Goal: Task Accomplishment & Management: Manage account settings

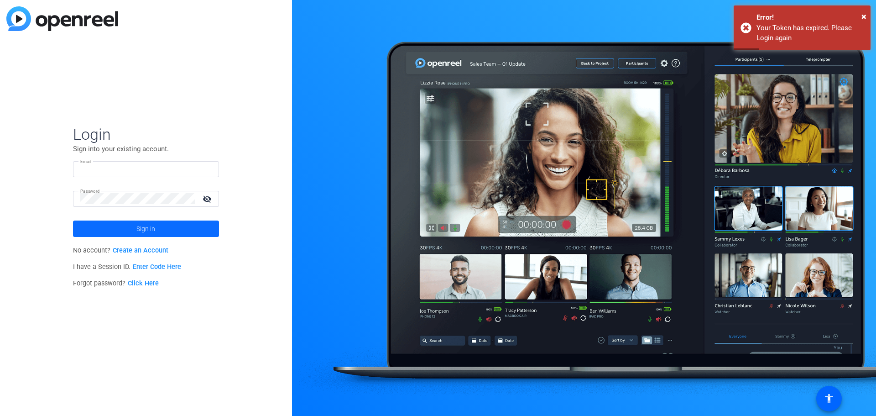
type input "[PERSON_NAME][EMAIL_ADDRESS][DOMAIN_NAME]"
click at [150, 231] on span "Sign in" at bounding box center [145, 228] width 19 height 23
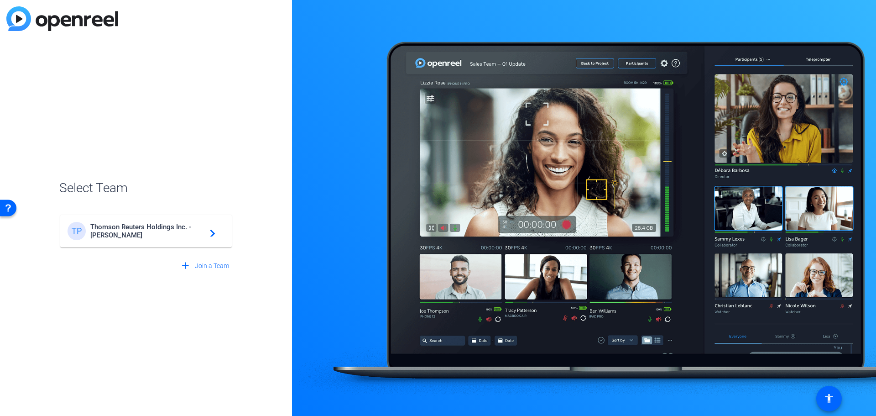
click at [150, 231] on span "Thomson Reuters Holdings Inc. - [PERSON_NAME]" at bounding box center [147, 231] width 114 height 16
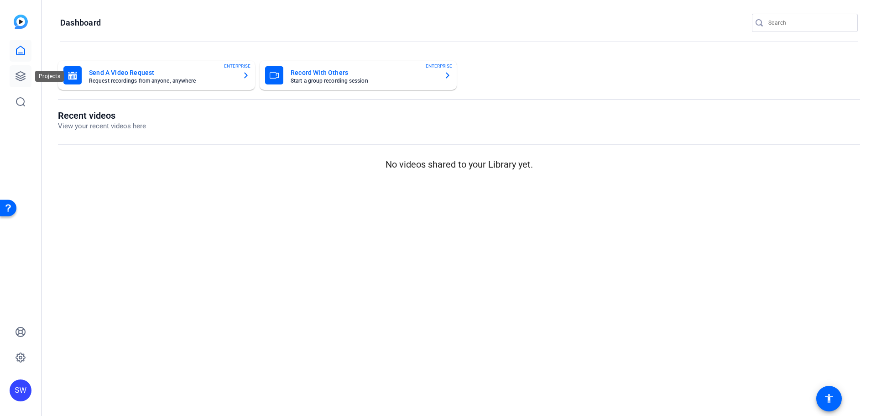
click at [14, 74] on link at bounding box center [21, 76] width 22 height 22
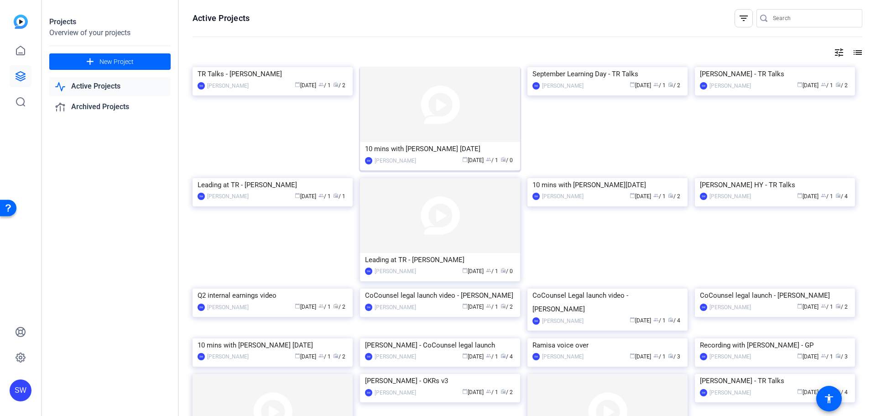
click at [400, 146] on div "10 mins with [PERSON_NAME] [DATE]" at bounding box center [440, 149] width 150 height 14
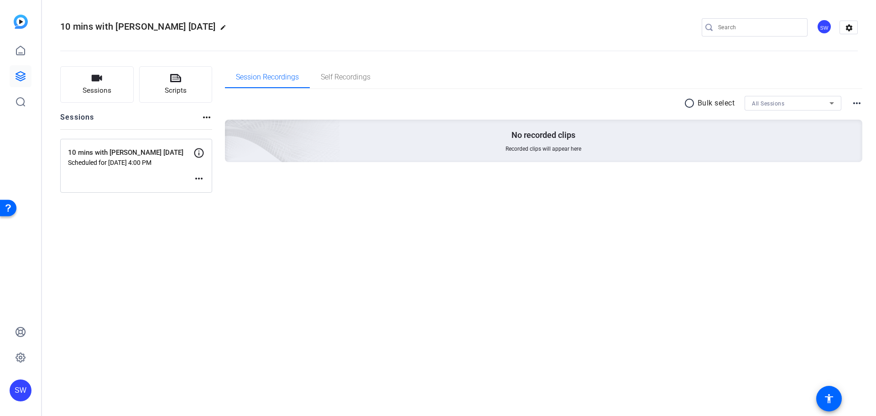
click at [199, 179] on mat-icon "more_horiz" at bounding box center [198, 178] width 11 height 11
click at [204, 194] on span "Edit Session" at bounding box center [222, 192] width 42 height 11
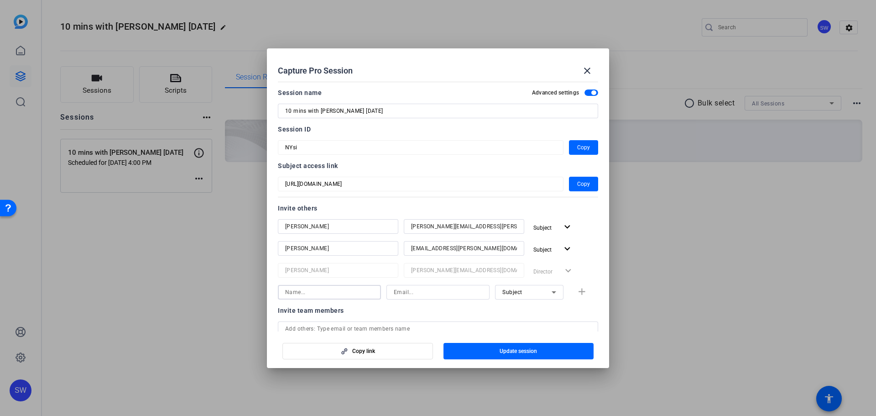
click at [314, 293] on input at bounding box center [329, 292] width 89 height 11
type input "[PERSON_NAME]"
type input "[PERSON_NAME][EMAIL_ADDRESS][PERSON_NAME][DOMAIN_NAME]"
click at [553, 295] on icon at bounding box center [554, 292] width 11 height 11
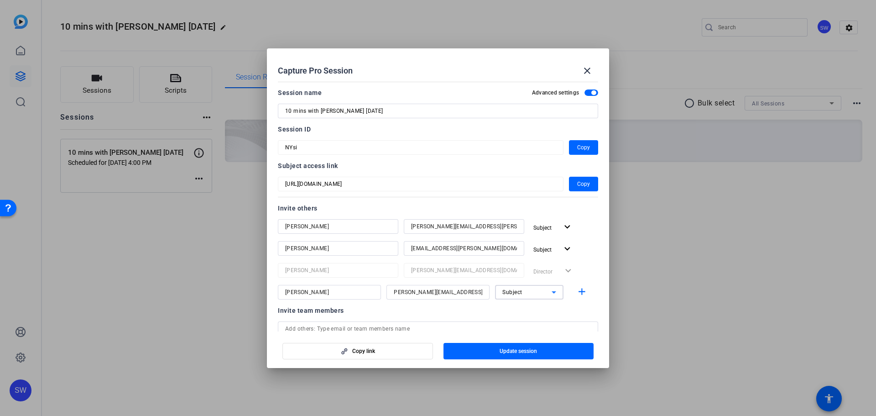
scroll to position [0, 0]
click at [519, 324] on span "Watcher" at bounding box center [509, 324] width 22 height 11
click at [578, 289] on mat-icon "add" at bounding box center [581, 291] width 11 height 11
click at [572, 183] on span "button" at bounding box center [583, 184] width 29 height 22
click at [509, 355] on span "button" at bounding box center [519, 351] width 151 height 22
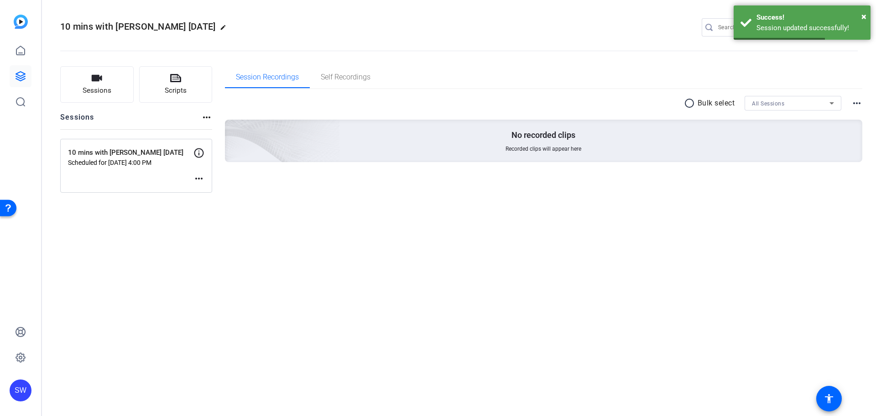
click at [202, 176] on mat-icon "more_horiz" at bounding box center [198, 178] width 11 height 11
click at [208, 191] on span "Edit Session" at bounding box center [222, 192] width 42 height 11
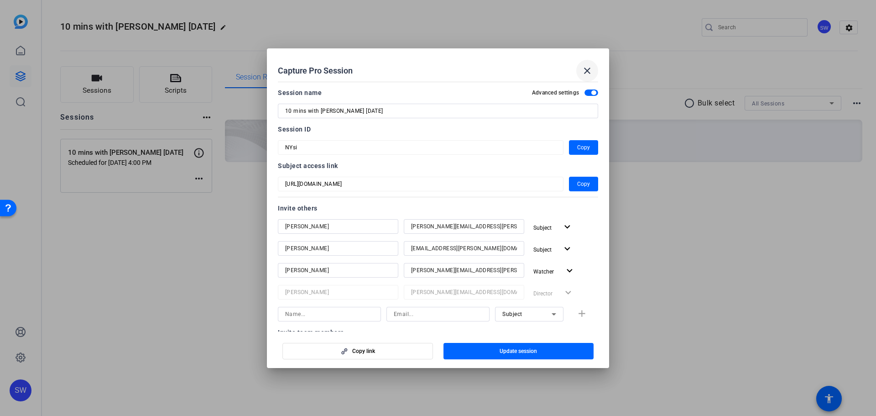
click at [587, 70] on mat-icon "close" at bounding box center [587, 70] width 11 height 11
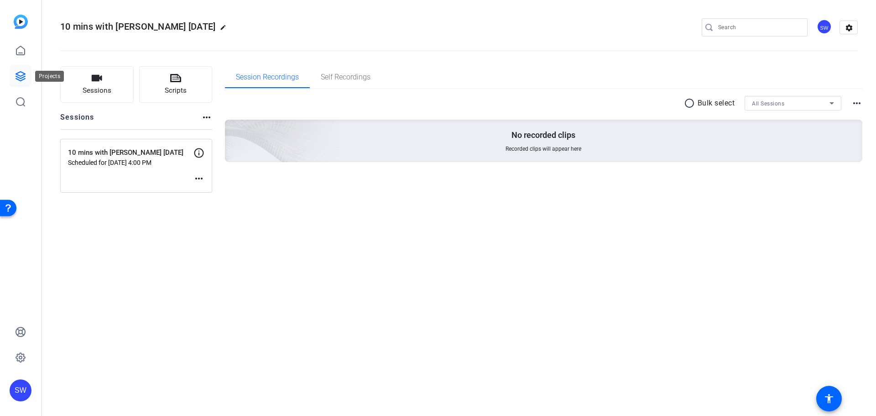
click at [22, 76] on icon at bounding box center [20, 76] width 9 height 9
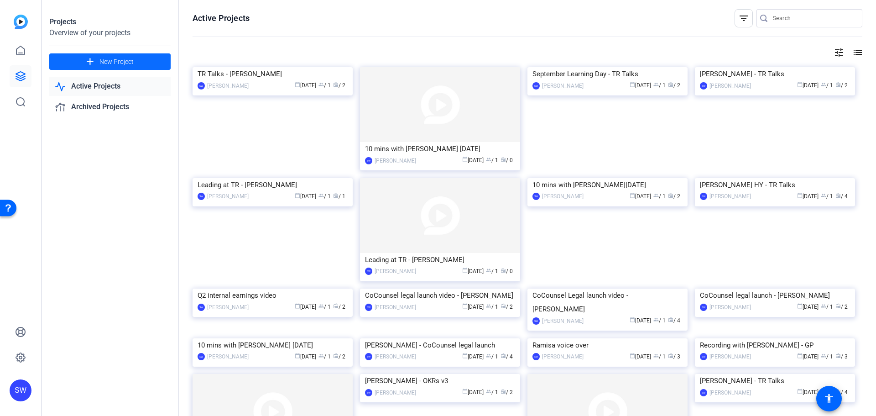
click at [114, 63] on span "New Project" at bounding box center [116, 62] width 34 height 10
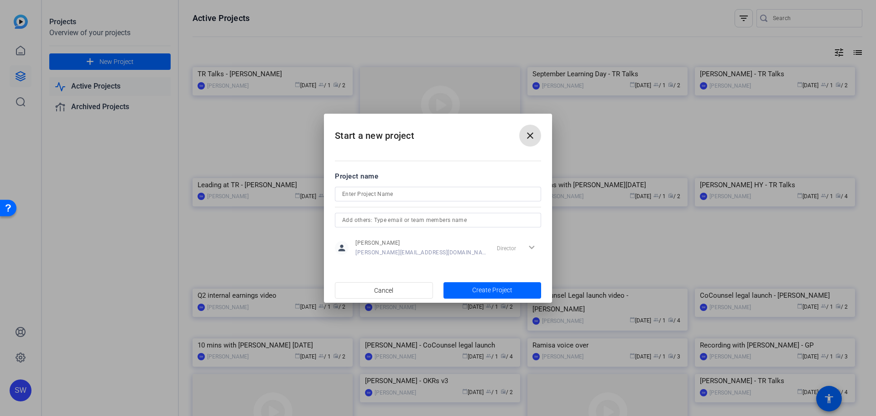
click at [359, 197] on input at bounding box center [438, 193] width 192 height 11
type input "TR Talks - [PERSON_NAME]"
click at [476, 288] on span "Create Project" at bounding box center [492, 290] width 40 height 10
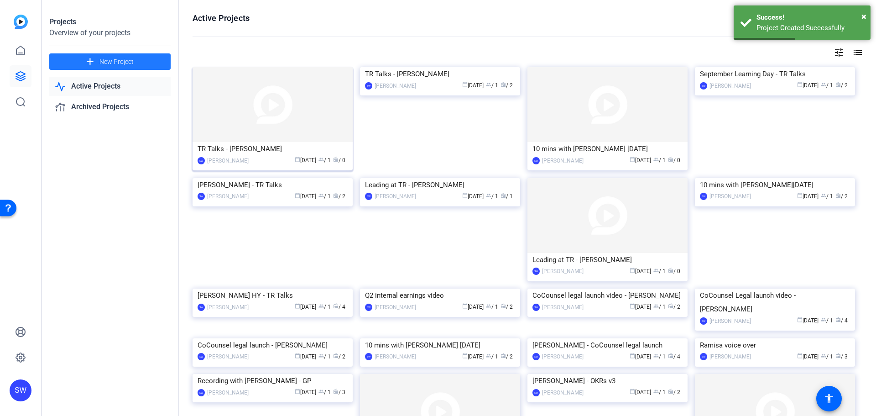
click at [231, 154] on div "TR Talks - [PERSON_NAME]" at bounding box center [273, 149] width 150 height 14
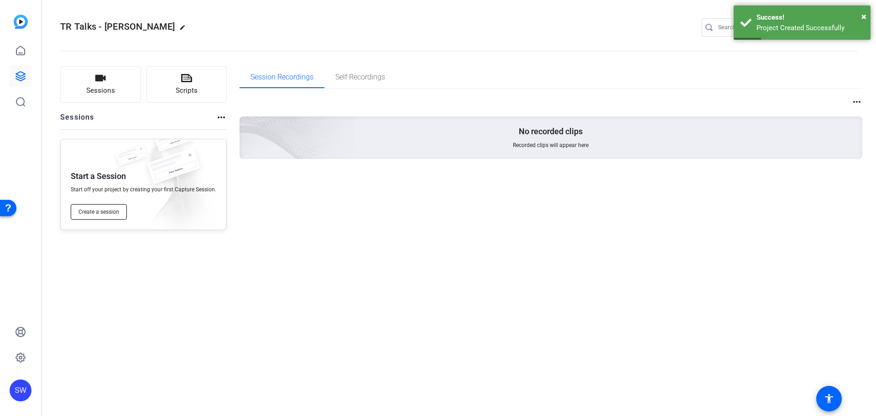
click at [90, 212] on span "Create a session" at bounding box center [98, 211] width 41 height 7
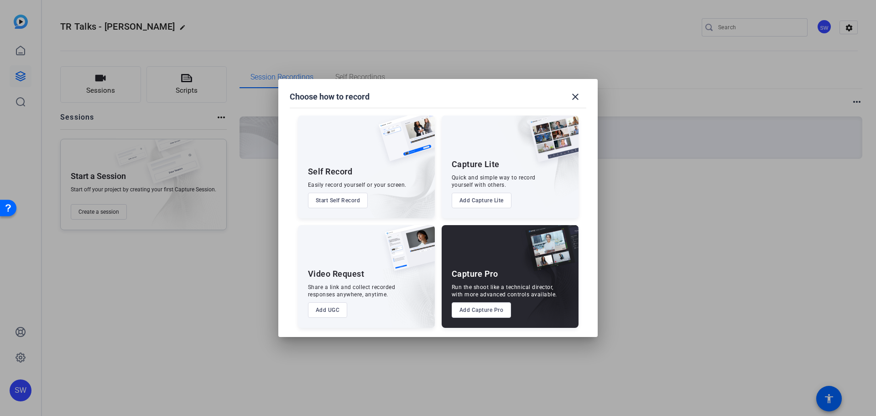
click at [476, 316] on button "Add Capture Pro" at bounding box center [482, 310] width 60 height 16
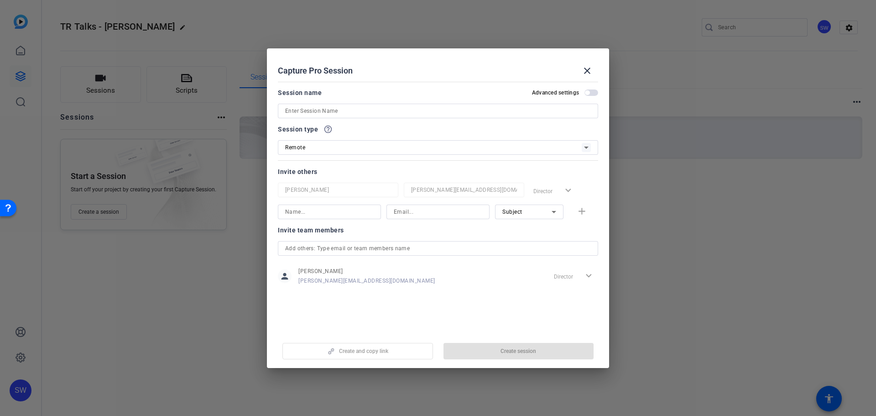
click at [588, 94] on span "button" at bounding box center [587, 92] width 5 height 5
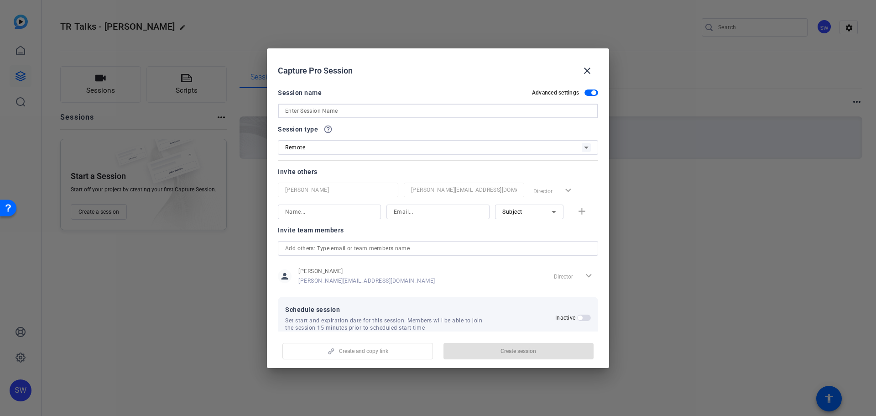
click at [570, 110] on input at bounding box center [438, 110] width 306 height 11
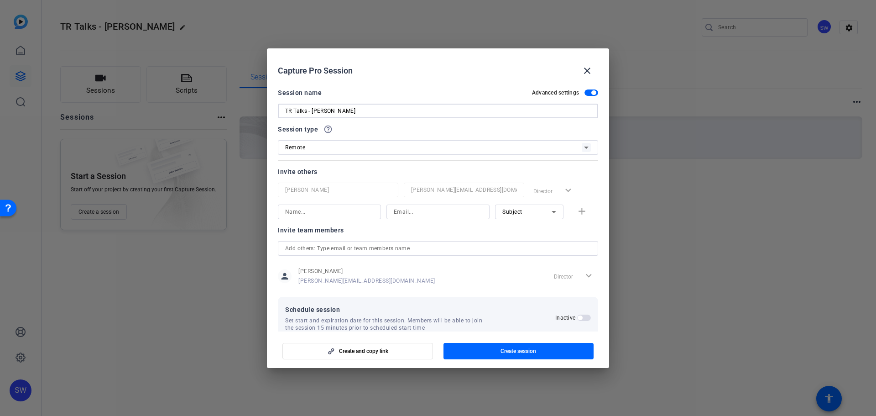
type input "TR Talks - [PERSON_NAME]"
click at [581, 145] on icon at bounding box center [586, 147] width 11 height 11
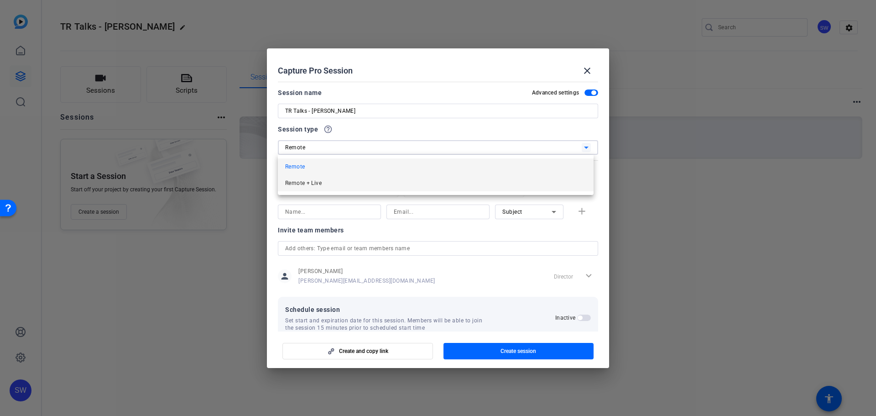
click at [349, 184] on mat-option "Remote + Live" at bounding box center [436, 183] width 316 height 16
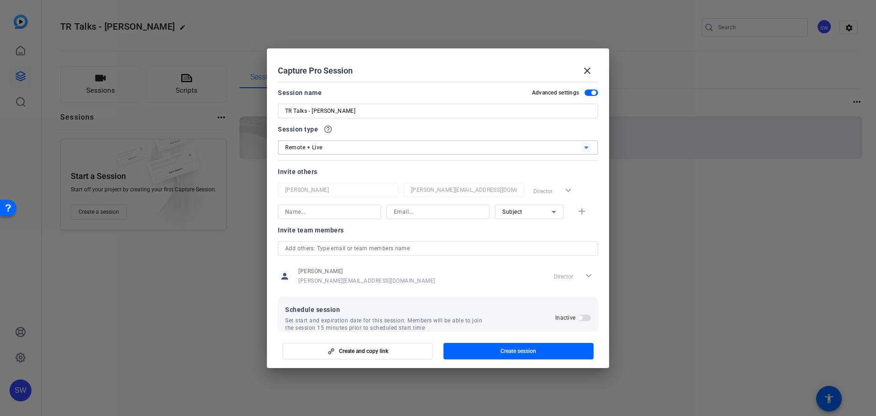
click at [353, 208] on input at bounding box center [329, 211] width 89 height 11
type input "[PERSON_NAME]"
type input "[EMAIL_ADDRESS][PERSON_NAME][DOMAIN_NAME]"
click at [576, 214] on mat-icon "add" at bounding box center [581, 211] width 11 height 11
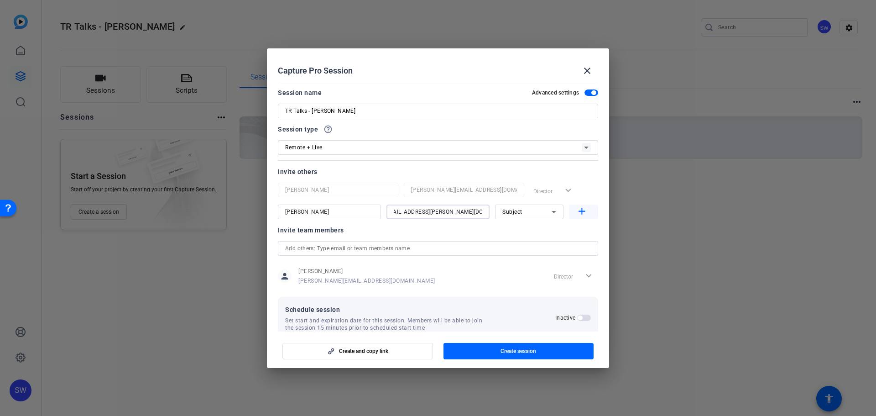
scroll to position [0, 0]
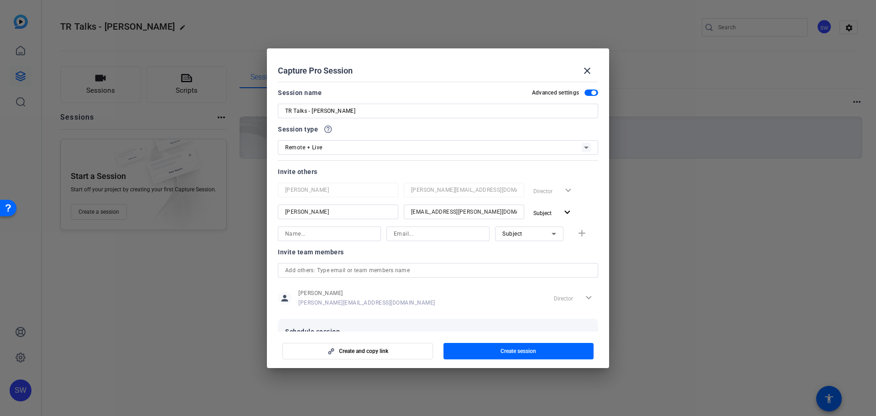
click at [310, 234] on input at bounding box center [329, 233] width 89 height 11
type input "[PERSON_NAME]"
click at [420, 238] on input at bounding box center [438, 233] width 89 height 11
paste input "[EMAIL_ADDRESS][DOMAIN_NAME]"
type input "[EMAIL_ADDRESS][DOMAIN_NAME]"
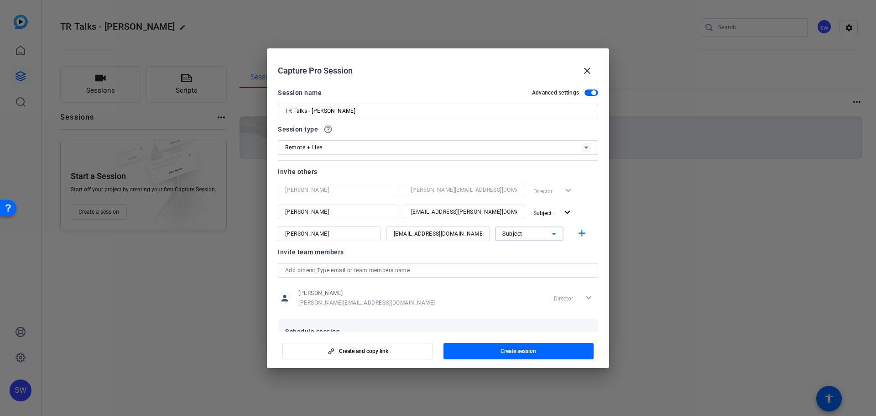
click at [515, 232] on span "Subject" at bounding box center [512, 233] width 20 height 6
click at [525, 235] on div at bounding box center [438, 208] width 876 height 416
click at [576, 234] on mat-icon "add" at bounding box center [581, 233] width 11 height 11
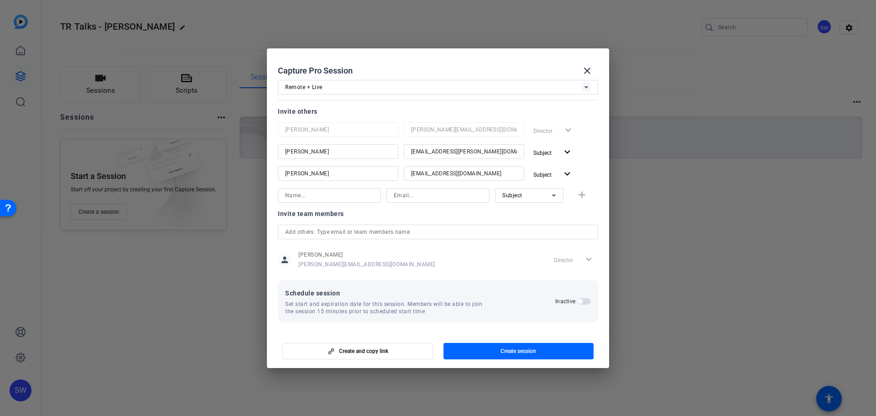
scroll to position [61, 0]
click at [578, 301] on span "button" at bounding box center [580, 300] width 5 height 5
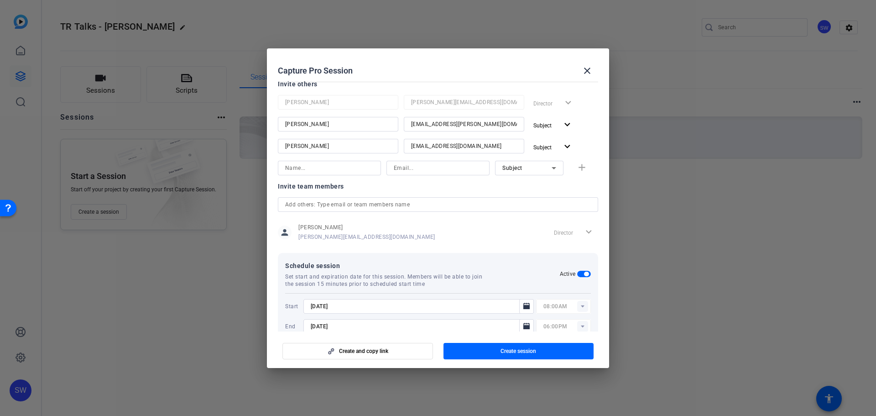
scroll to position [107, 0]
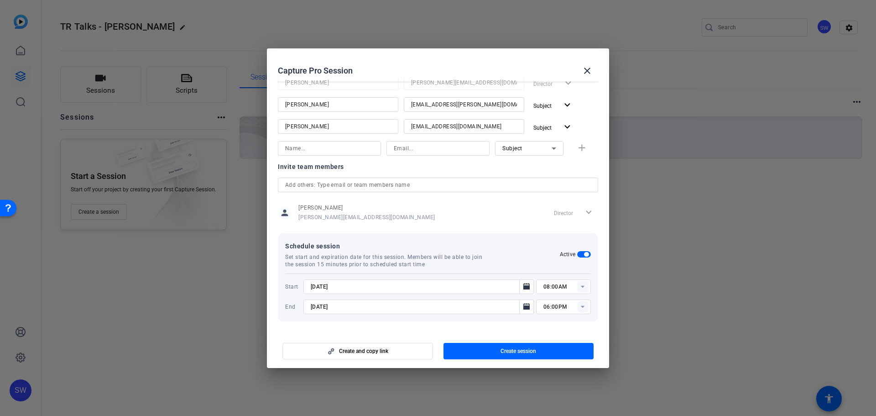
click at [577, 286] on rect at bounding box center [582, 286] width 11 height 11
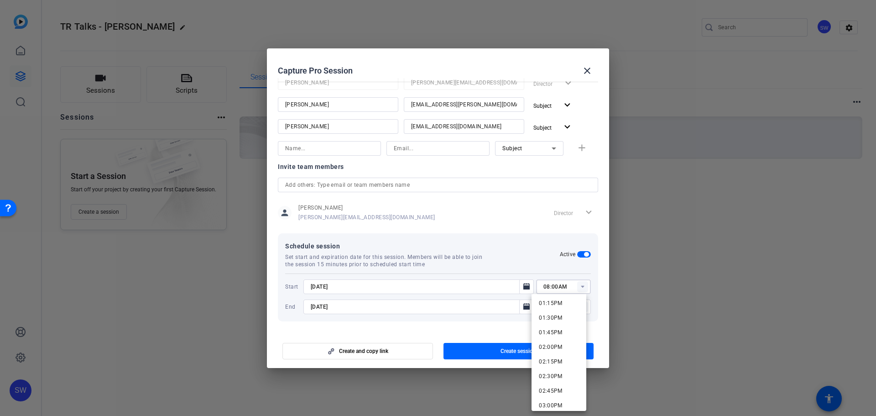
scroll to position [821, 0]
click at [557, 328] on span "02:30PM" at bounding box center [551, 330] width 24 height 6
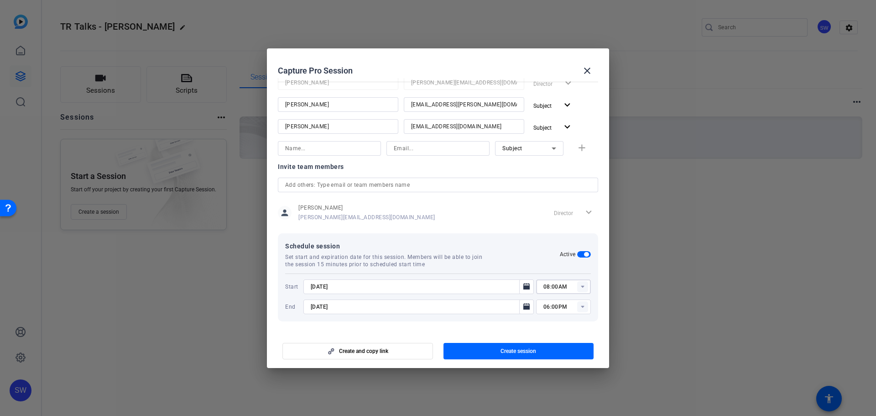
type input "02:30PM"
click at [539, 348] on span "button" at bounding box center [519, 351] width 151 height 22
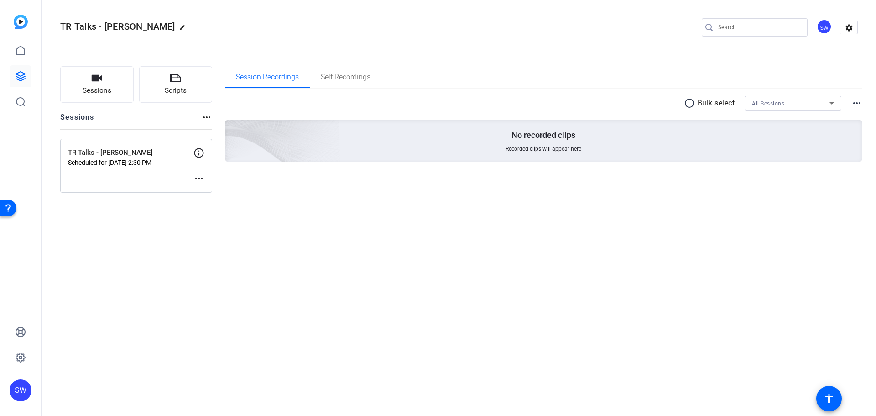
click at [199, 178] on mat-icon "more_horiz" at bounding box center [198, 178] width 11 height 11
click at [204, 189] on span "Edit Session" at bounding box center [222, 192] width 42 height 11
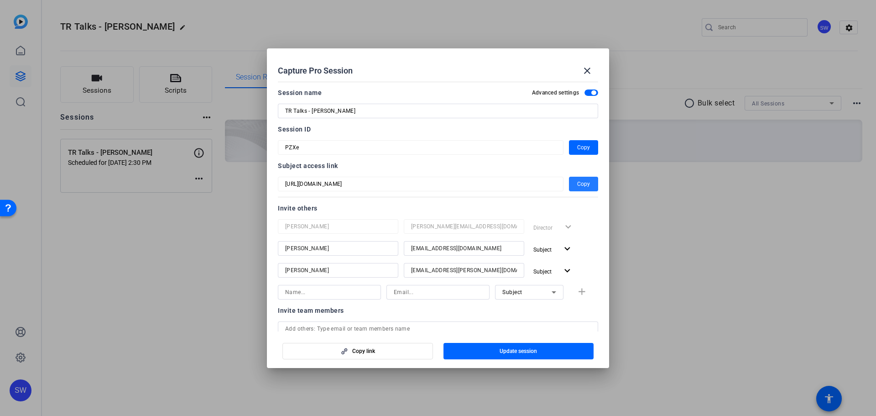
click at [569, 182] on span "button" at bounding box center [583, 184] width 29 height 22
click at [587, 70] on mat-icon "close" at bounding box center [587, 70] width 11 height 11
